Goal: Information Seeking & Learning: Learn about a topic

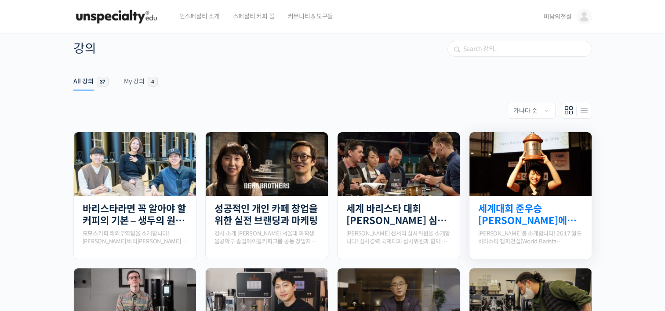
click at [528, 210] on link "세계대회 준우승 미키 스즈키에게 배우는 에스프레소, 기초부터 응용까지" at bounding box center [530, 215] width 105 height 24
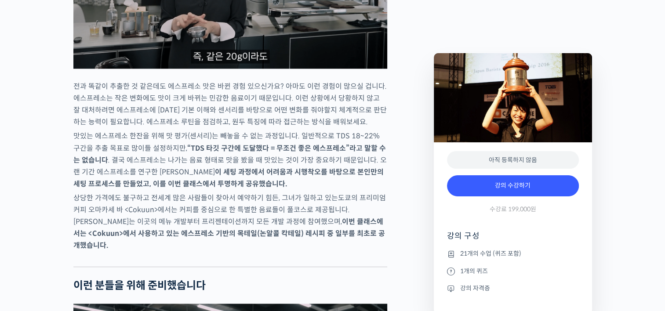
scroll to position [1260, 0]
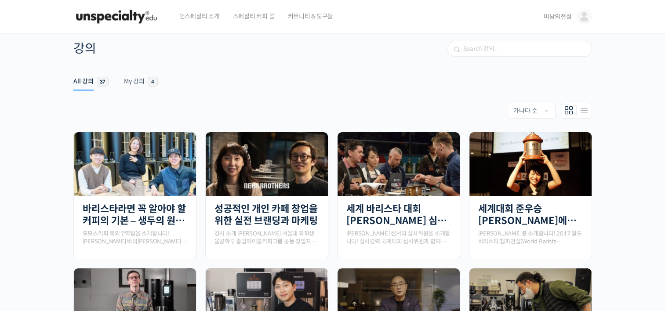
click at [563, 16] on span "미남의전설" at bounding box center [558, 17] width 28 height 8
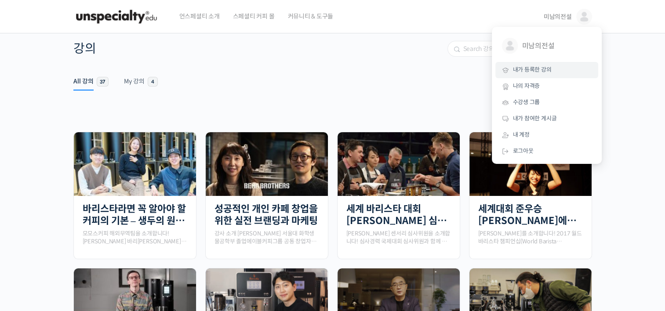
click at [537, 70] on span "내가 등록한 강의" at bounding box center [532, 69] width 39 height 7
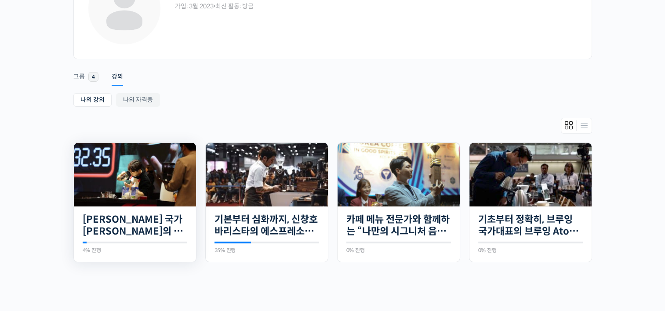
scroll to position [88, 0]
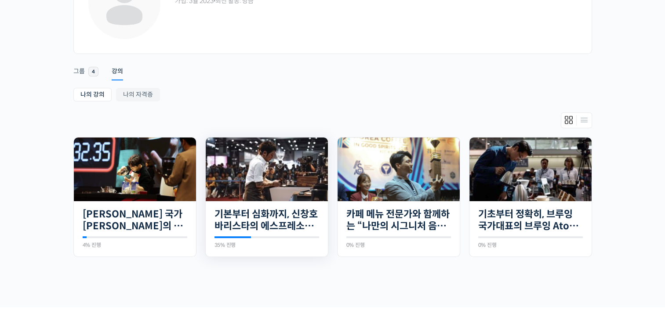
click at [279, 190] on img at bounding box center [267, 170] width 122 height 64
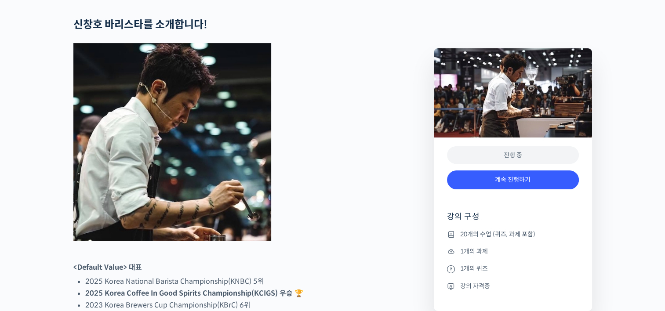
scroll to position [396, 0]
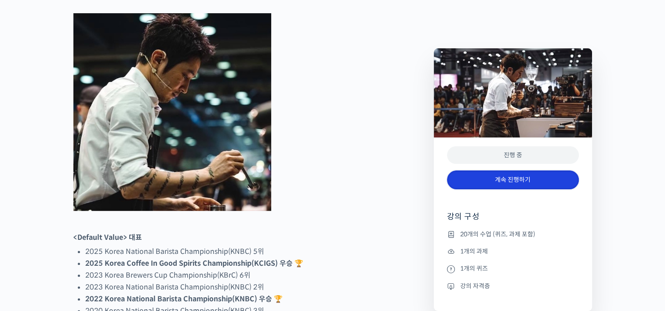
click at [528, 185] on link "계속 진행하기" at bounding box center [513, 180] width 132 height 19
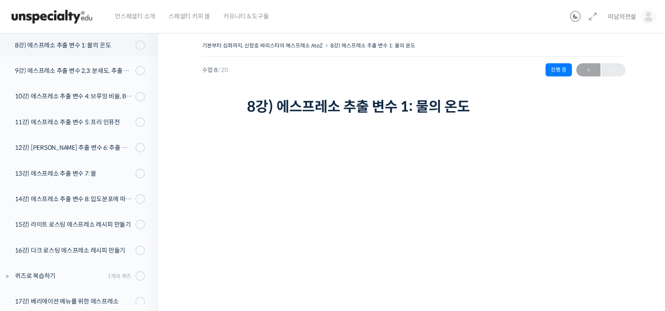
scroll to position [44, 0]
